Goal: Information Seeking & Learning: Learn about a topic

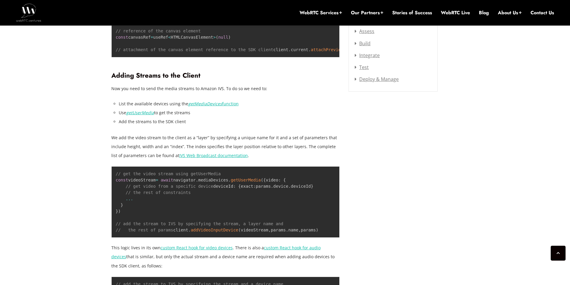
scroll to position [818, 0]
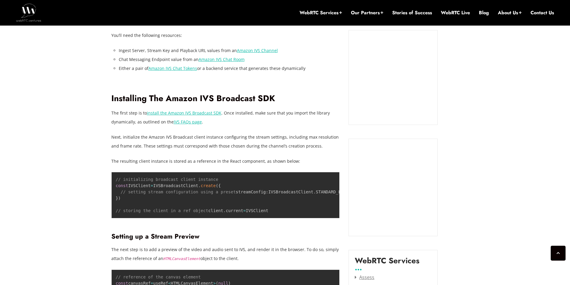
scroll to position [516, 0]
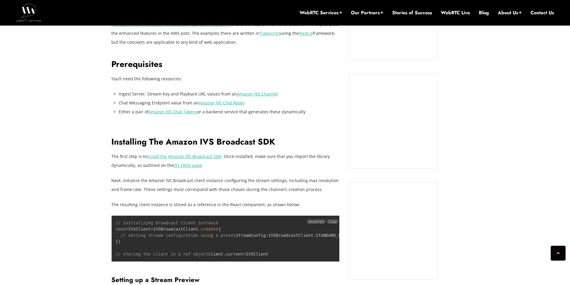
click at [195, 242] on code "// initializing broadcast client instance const IVSClient = IVSBroadcastClient …" at bounding box center [240, 238] width 248 height 36
copy code "IVSBroadcastClient"
click at [186, 242] on code "// initializing broadcast client instance const IVSClient = IVSBroadcastClient …" at bounding box center [240, 238] width 248 height 36
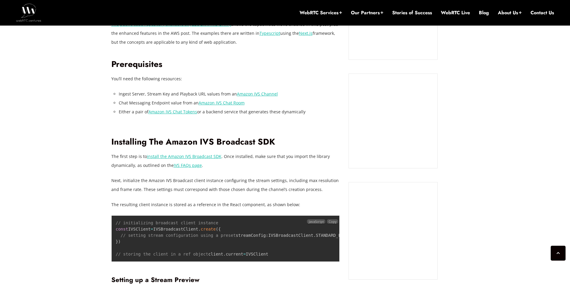
copy code "IVSBroadcastClient"
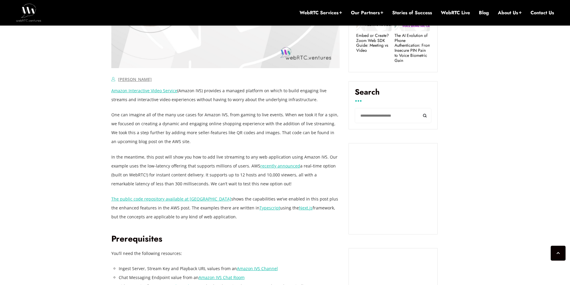
click at [158, 176] on p "In the meantime, this post will show you how to add live streaming to any web a…" at bounding box center [225, 170] width 229 height 36
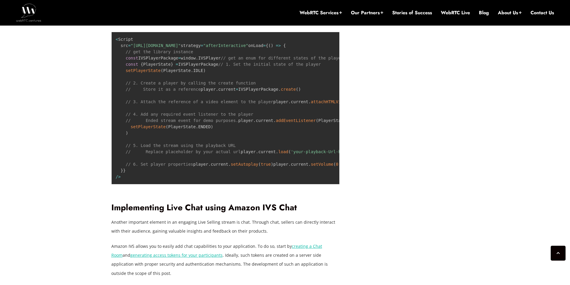
scroll to position [1687, 0]
